Goal: Find specific page/section: Find specific page/section

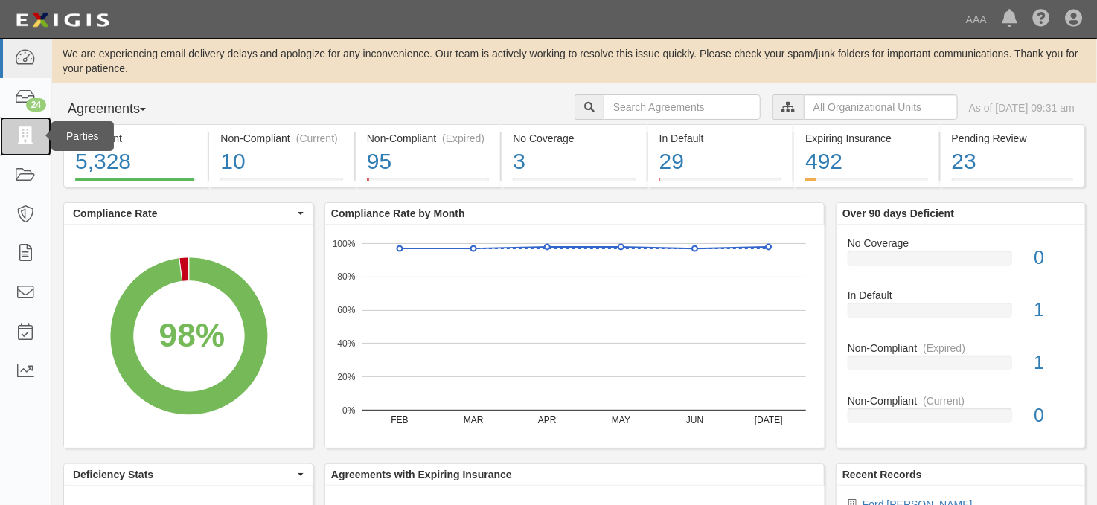
click at [33, 133] on icon at bounding box center [25, 136] width 21 height 17
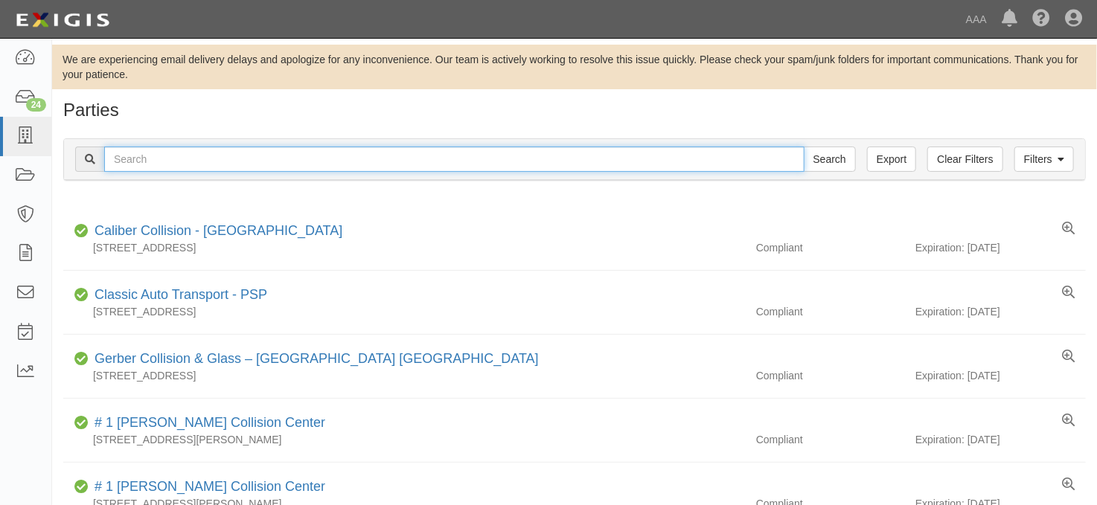
click at [144, 158] on input "text" at bounding box center [454, 159] width 700 height 25
type input "chrisenberry"
click at [804, 147] on input "Search" at bounding box center [830, 159] width 52 height 25
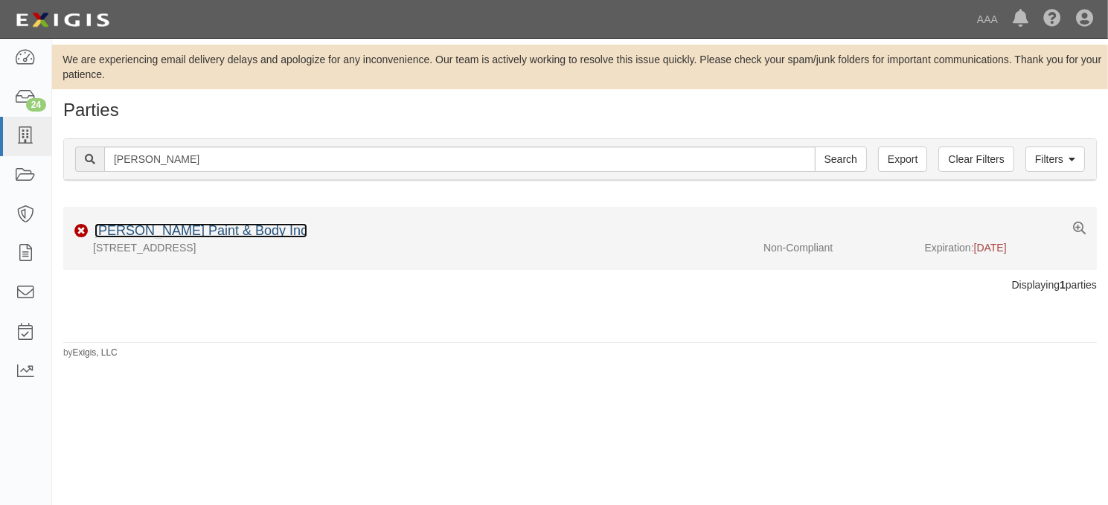
click at [174, 237] on link "[PERSON_NAME] Paint & Body Inc" at bounding box center [201, 230] width 213 height 15
